Goal: Task Accomplishment & Management: Manage account settings

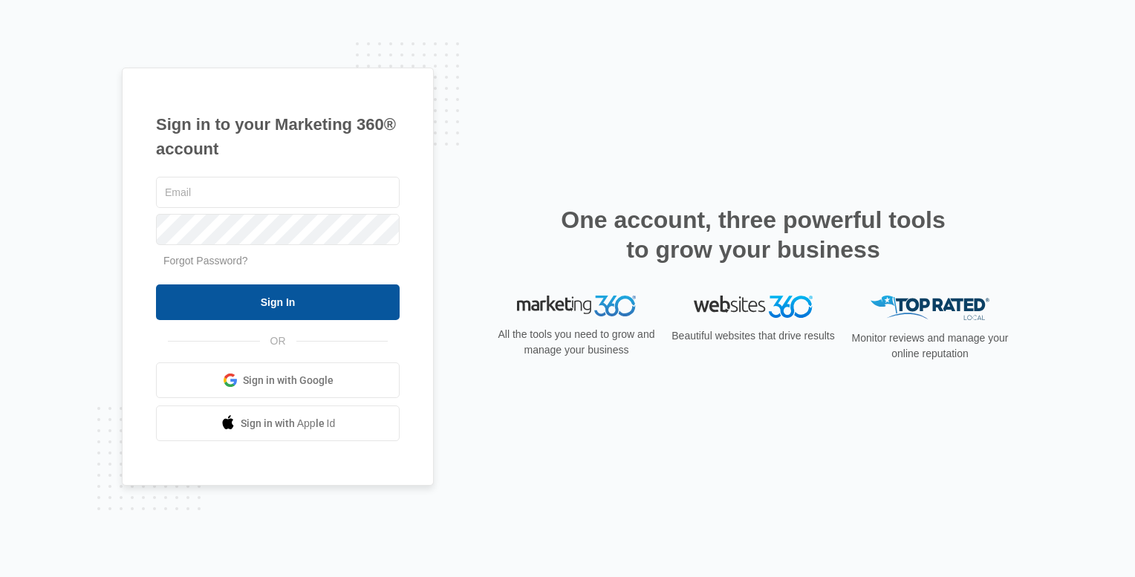
type input "[EMAIL_ADDRESS][DOMAIN_NAME]"
click at [245, 290] on input "Sign In" at bounding box center [278, 303] width 244 height 36
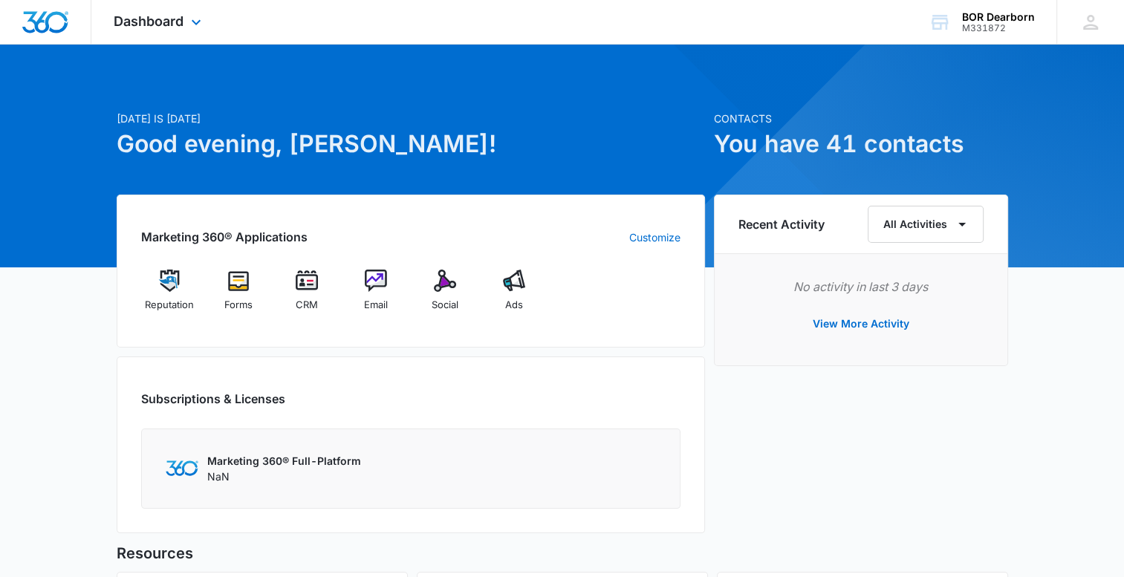
click at [183, 30] on div "Dashboard Apps Reputation Forms CRM Email Social Ads Files Brand Settings" at bounding box center [159, 22] width 136 height 44
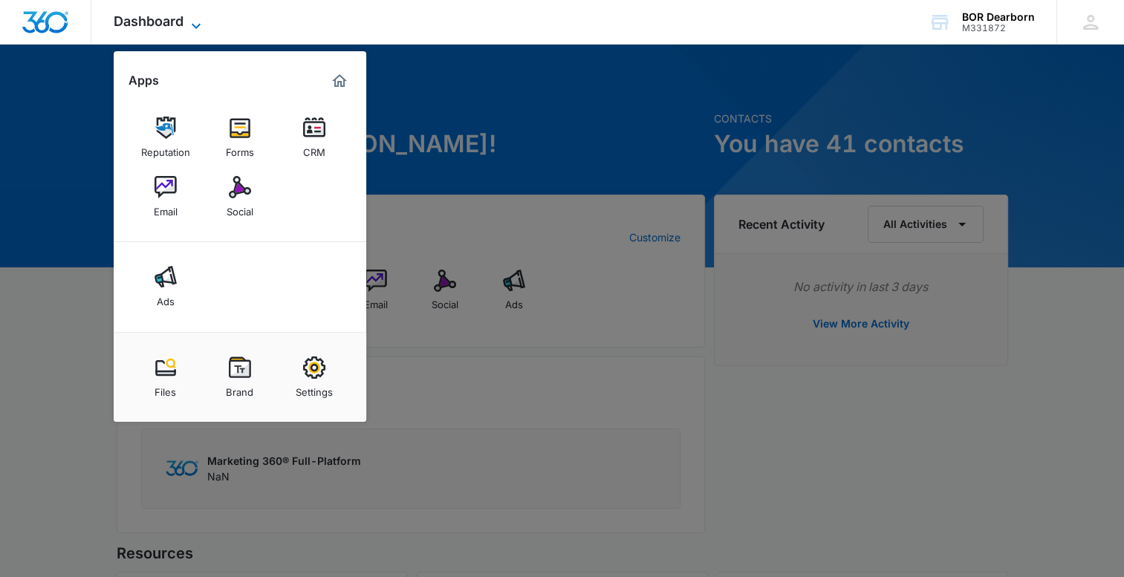
click at [174, 27] on span "Dashboard" at bounding box center [149, 21] width 70 height 16
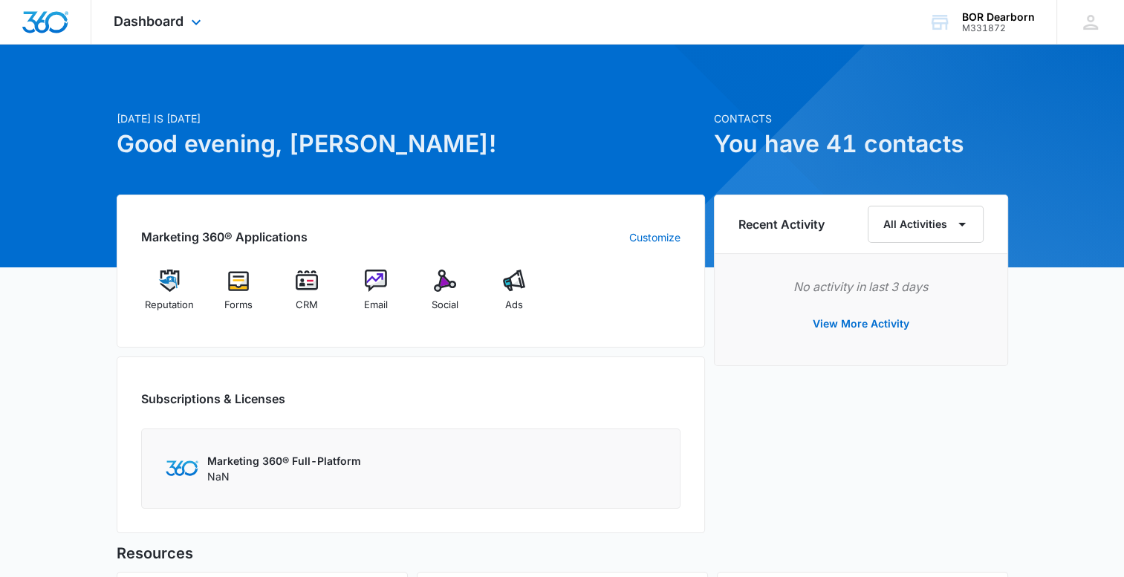
click at [193, 16] on div "Dashboard Apps Reputation Forms CRM Email Social Ads Files Brand Settings" at bounding box center [159, 22] width 136 height 44
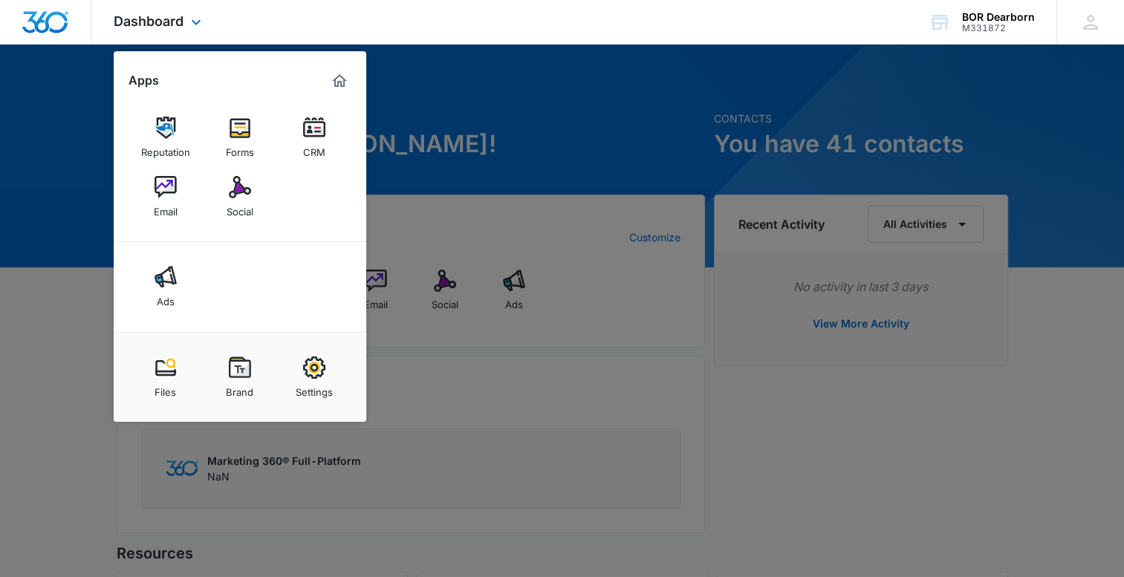
click at [193, 16] on div "Dashboard Apps Reputation Forms CRM Email Social Ads Files Brand Settings" at bounding box center [159, 22] width 136 height 44
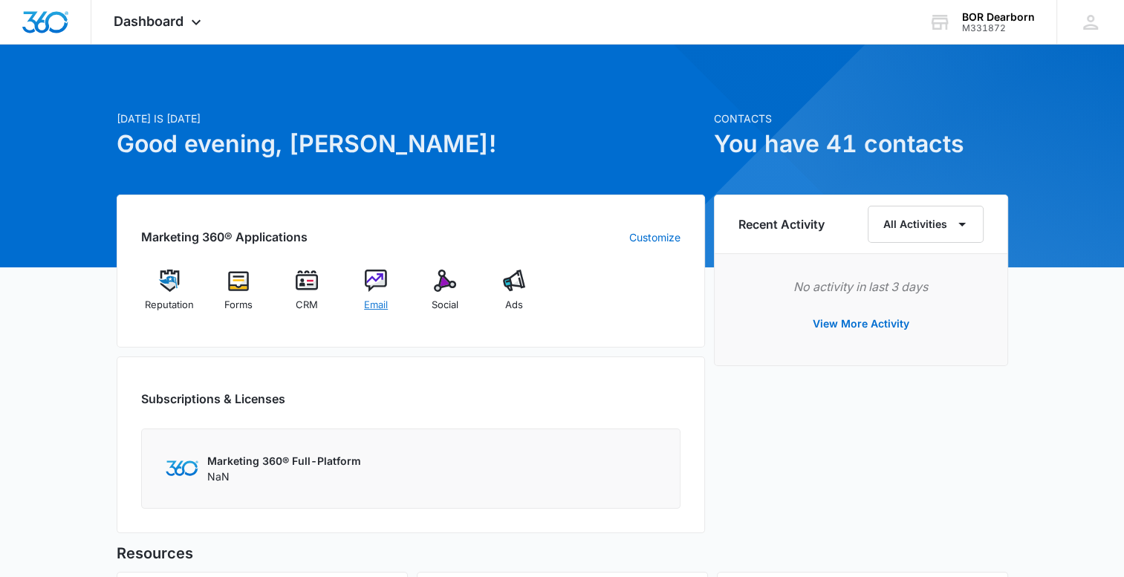
click at [380, 277] on img at bounding box center [376, 281] width 22 height 22
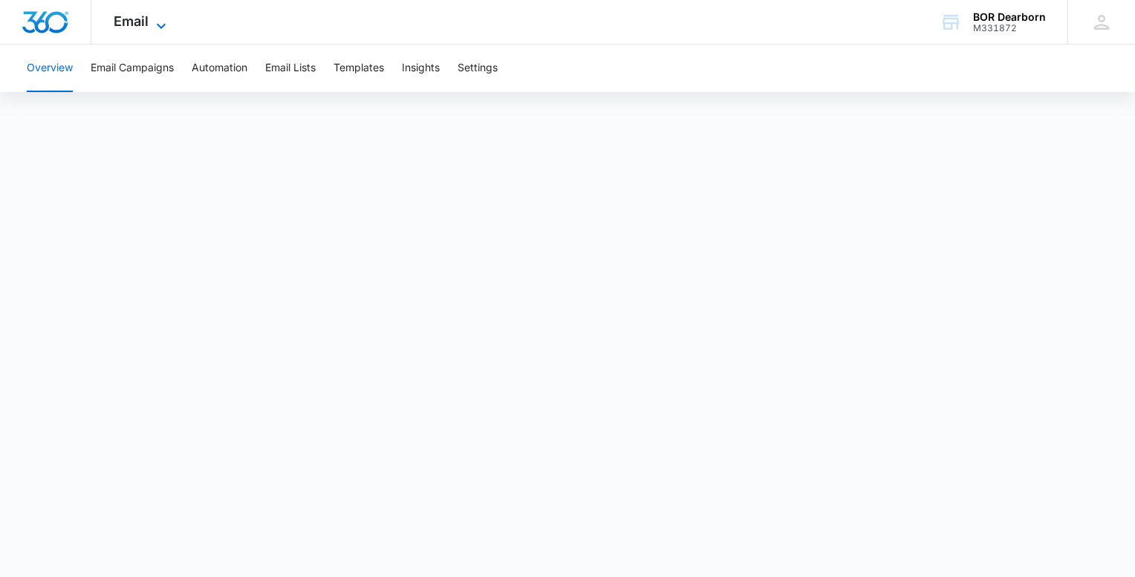
click at [134, 19] on span "Email" at bounding box center [131, 21] width 35 height 16
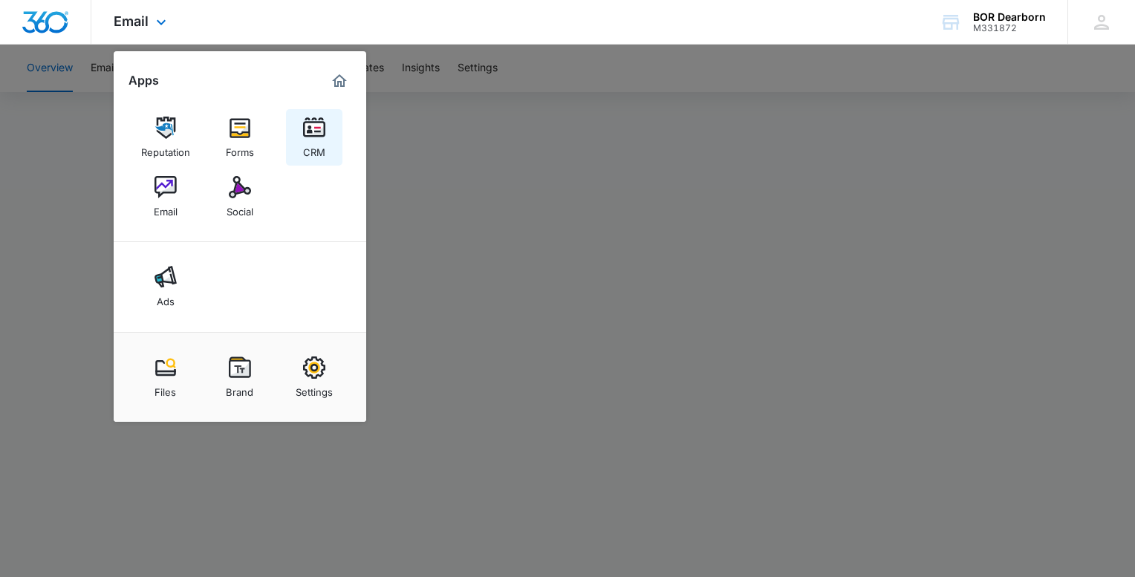
click at [321, 127] on img at bounding box center [314, 128] width 22 height 22
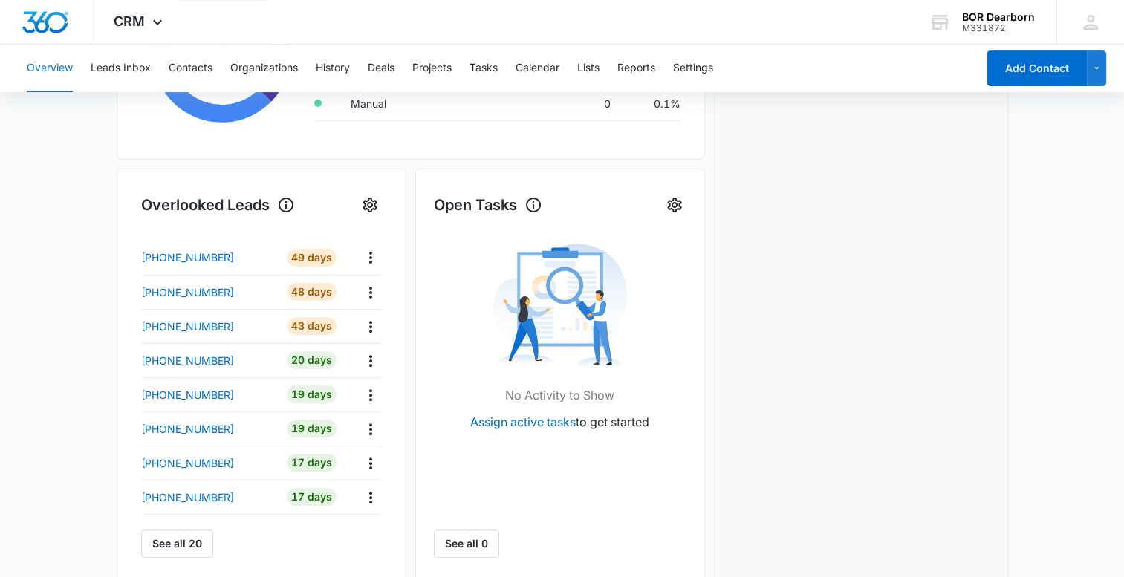
scroll to position [371, 0]
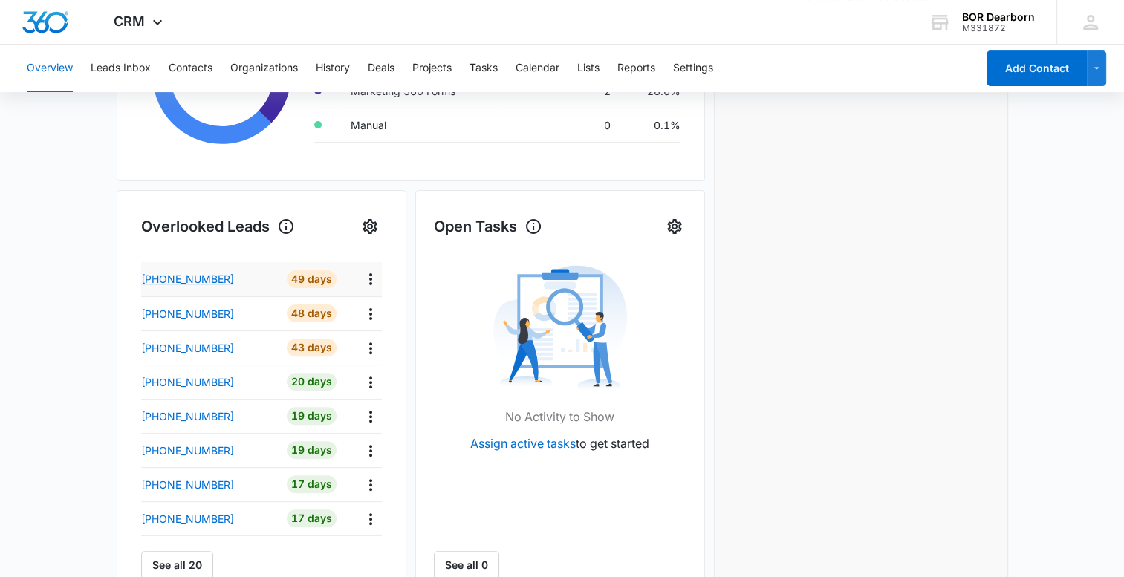
click at [252, 279] on div "[PHONE_NUMBER]" at bounding box center [208, 279] width 135 height 16
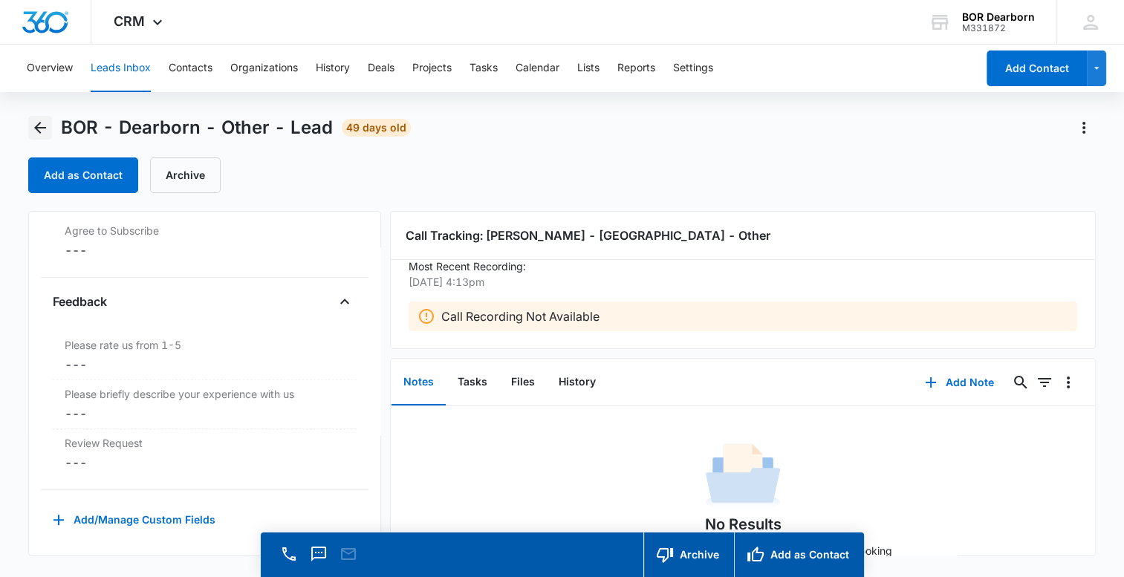
click at [33, 128] on icon "Back" at bounding box center [40, 128] width 18 height 18
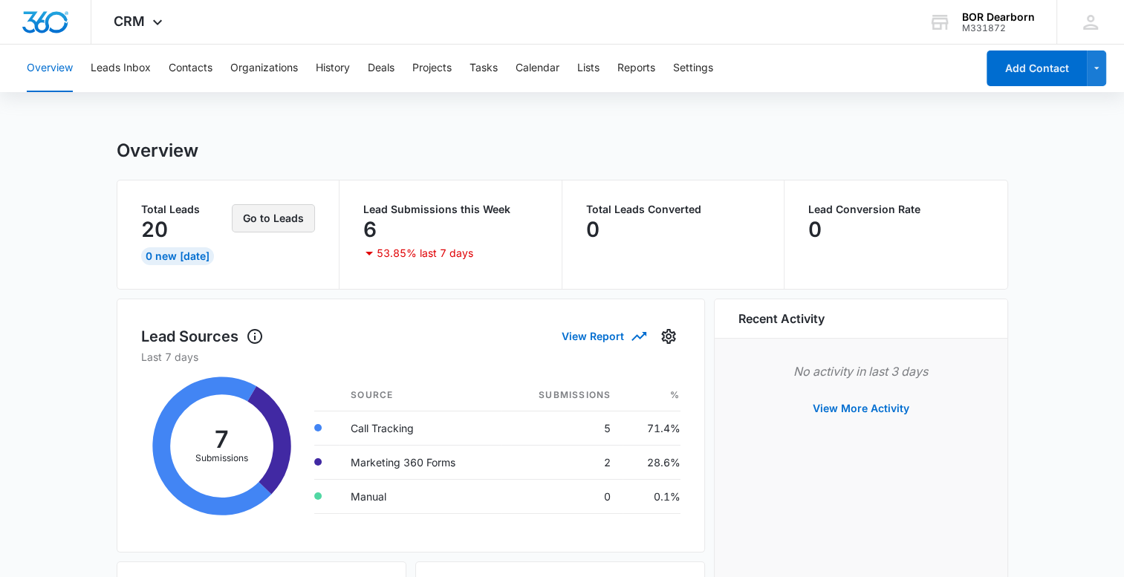
click at [296, 218] on button "Go to Leads" at bounding box center [273, 218] width 83 height 28
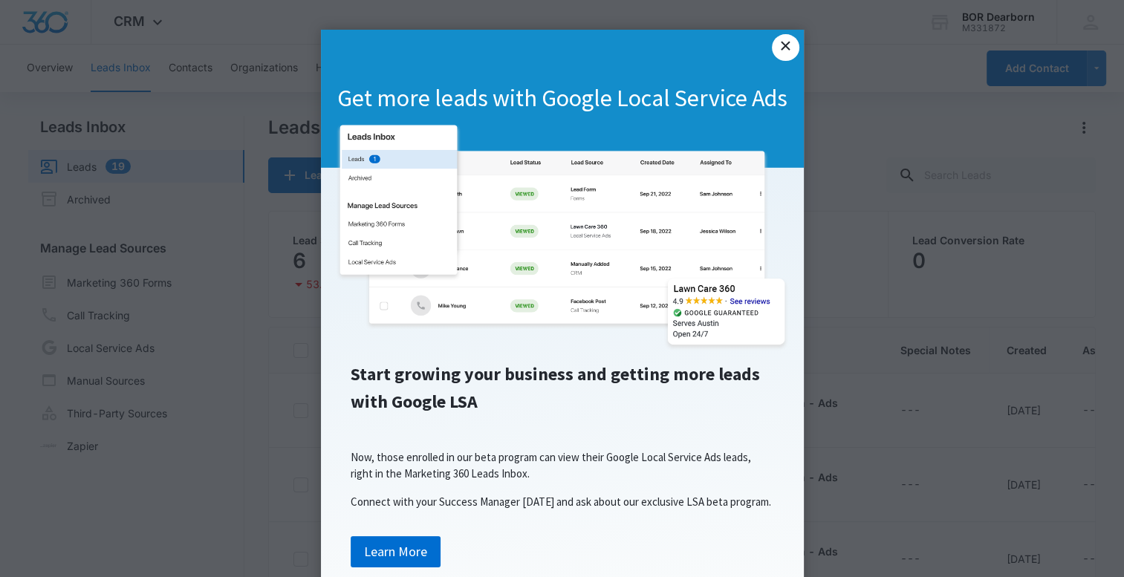
click at [779, 44] on link "×" at bounding box center [785, 47] width 27 height 27
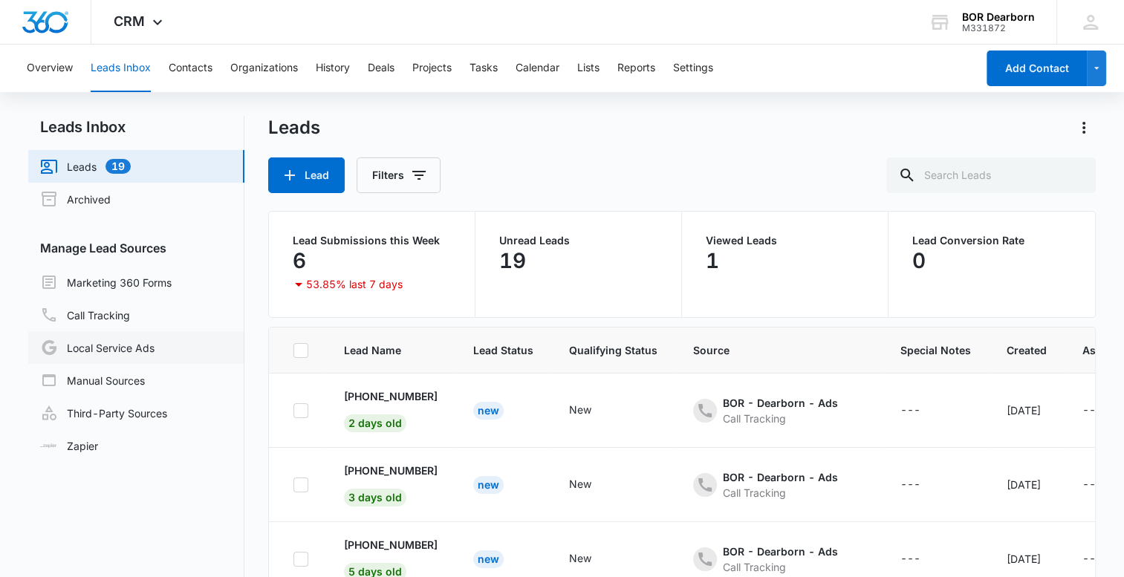
click at [143, 351] on link "Local Service Ads" at bounding box center [97, 348] width 114 height 18
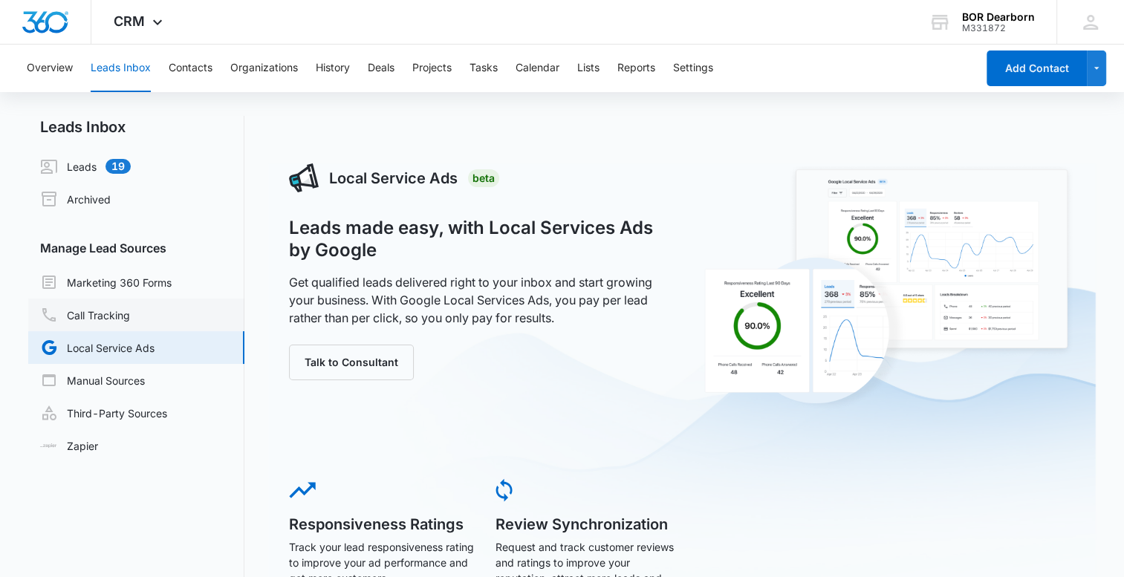
click at [97, 322] on link "Call Tracking" at bounding box center [85, 315] width 90 height 18
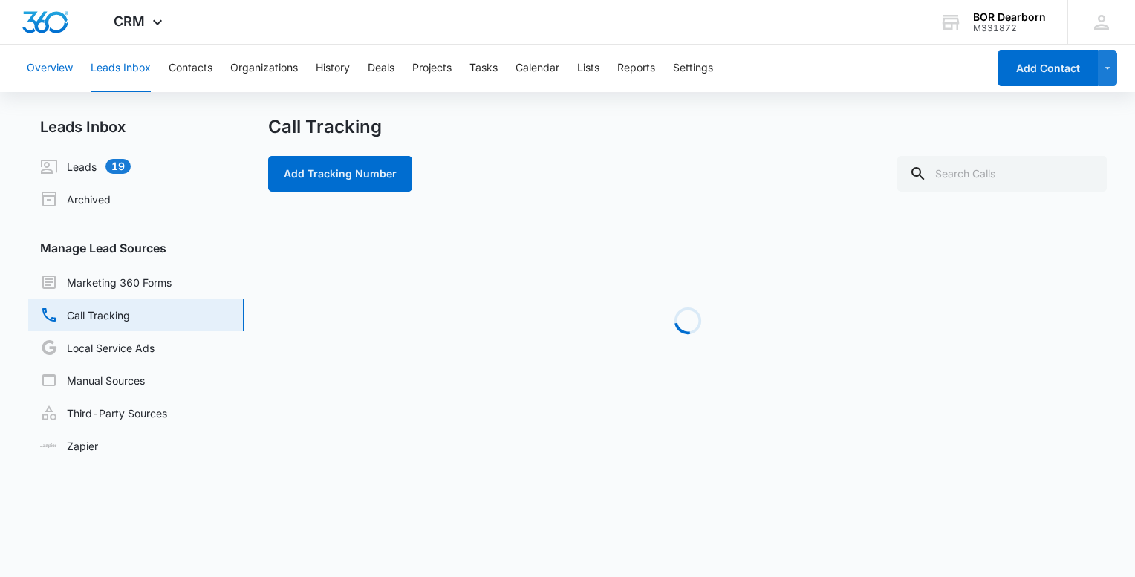
click at [41, 68] on button "Overview" at bounding box center [50, 69] width 46 height 48
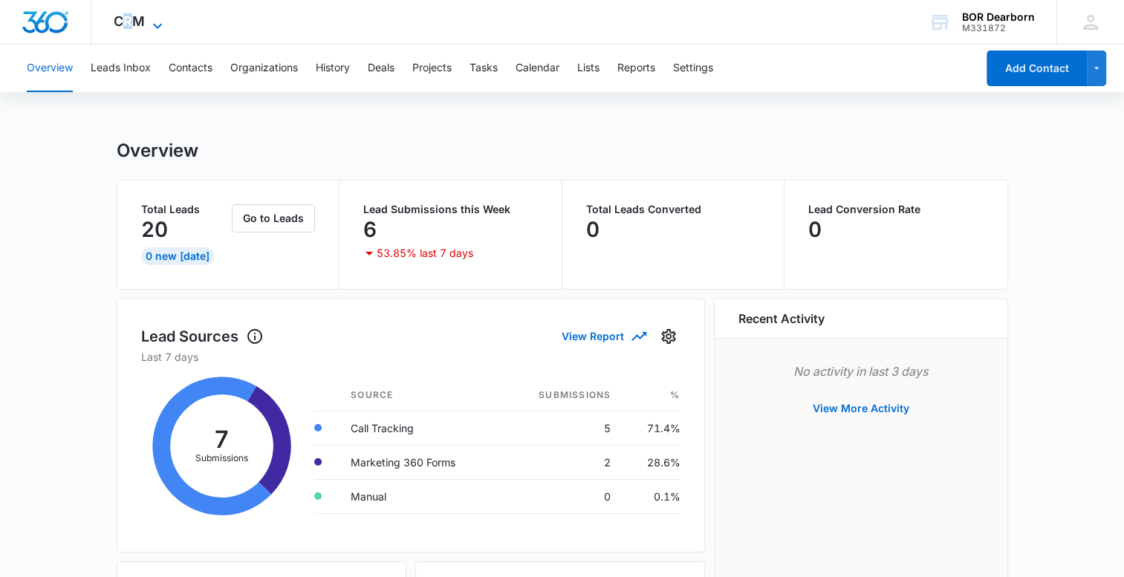
click at [128, 23] on span "CRM" at bounding box center [129, 21] width 31 height 16
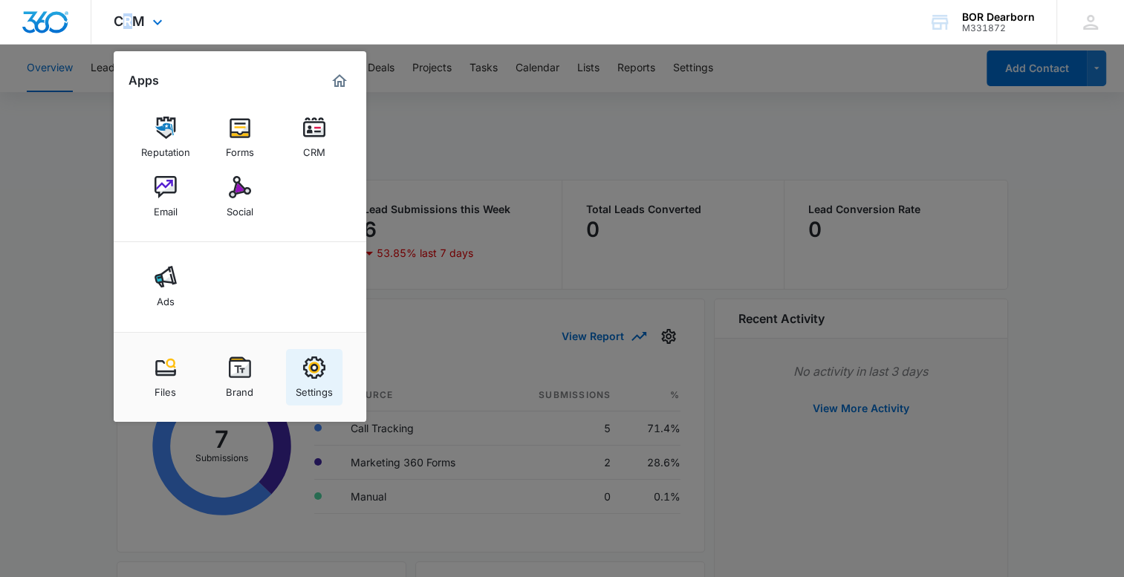
click at [311, 371] on img at bounding box center [314, 368] width 22 height 22
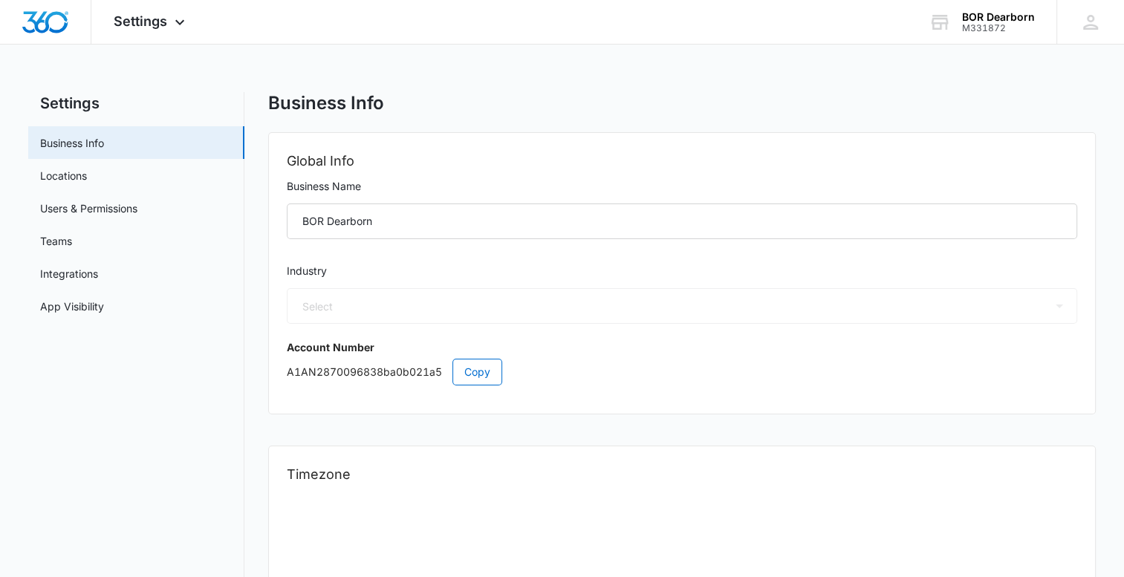
select select "4"
select select "US"
select select "America/[GEOGRAPHIC_DATA]"
click at [142, 21] on span "Settings" at bounding box center [140, 21] width 53 height 16
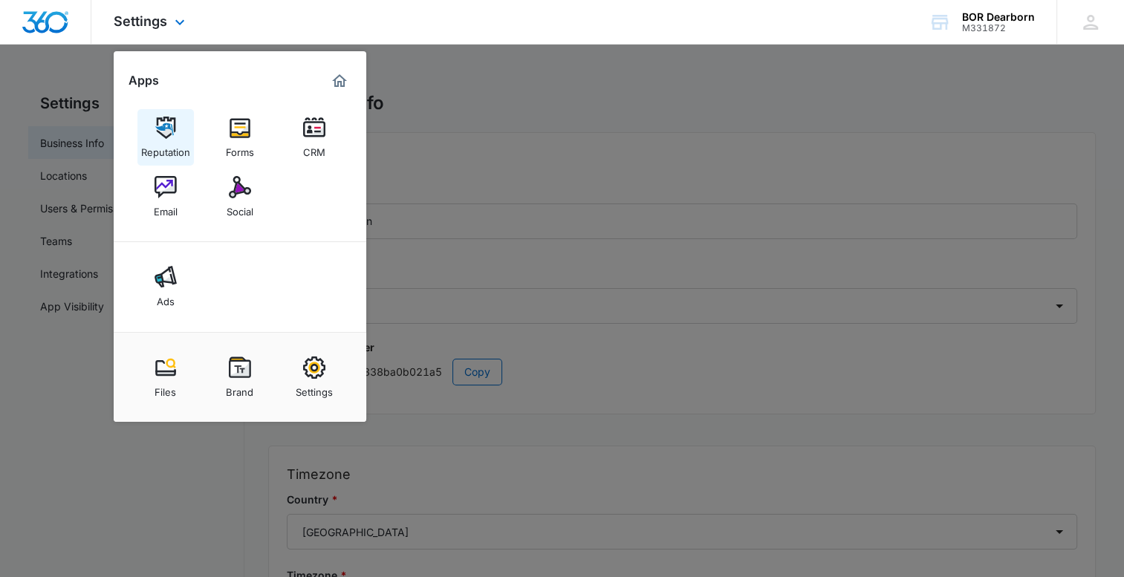
click at [178, 143] on div "Reputation" at bounding box center [165, 148] width 49 height 19
